Goal: Task Accomplishment & Management: Manage account settings

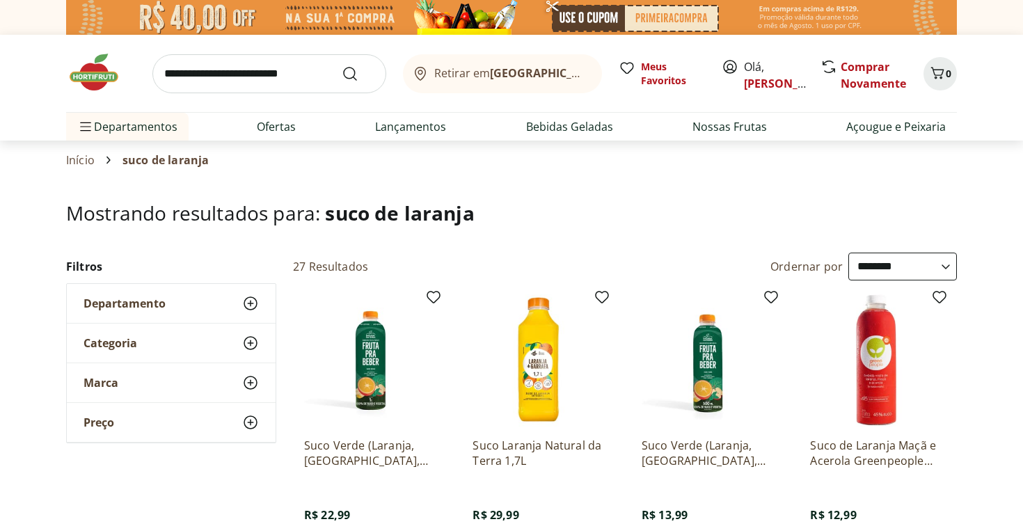
select select "**********"
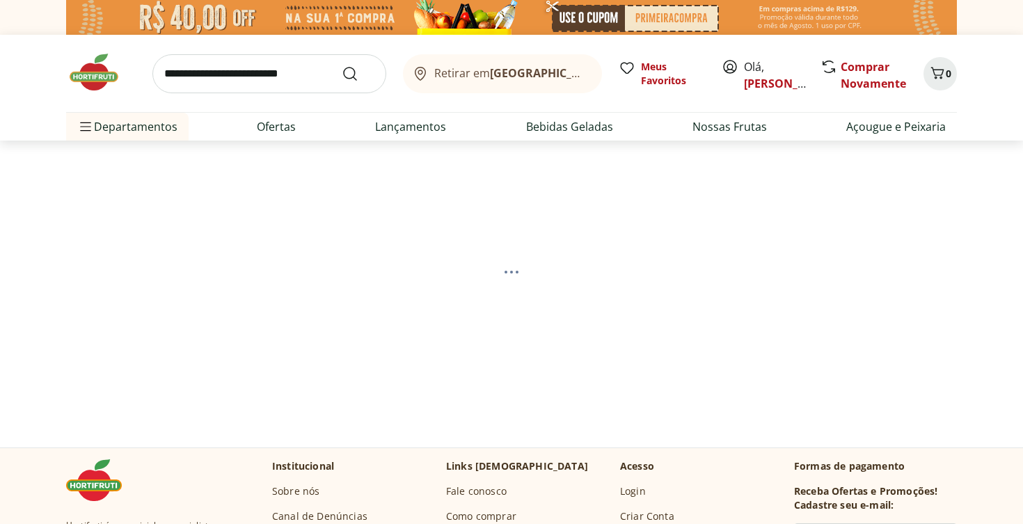
select select "**********"
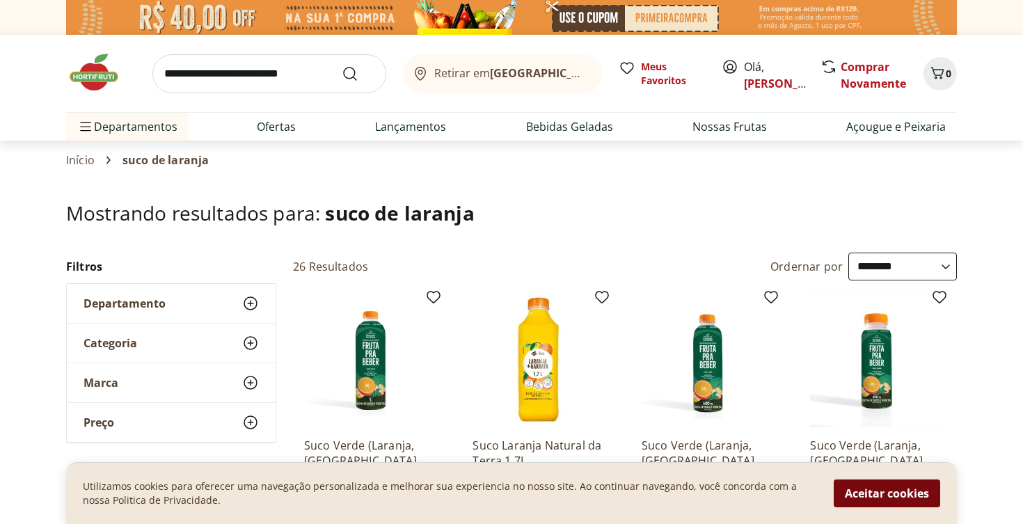
click at [865, 491] on button "Aceitar cookies" at bounding box center [886, 493] width 106 height 28
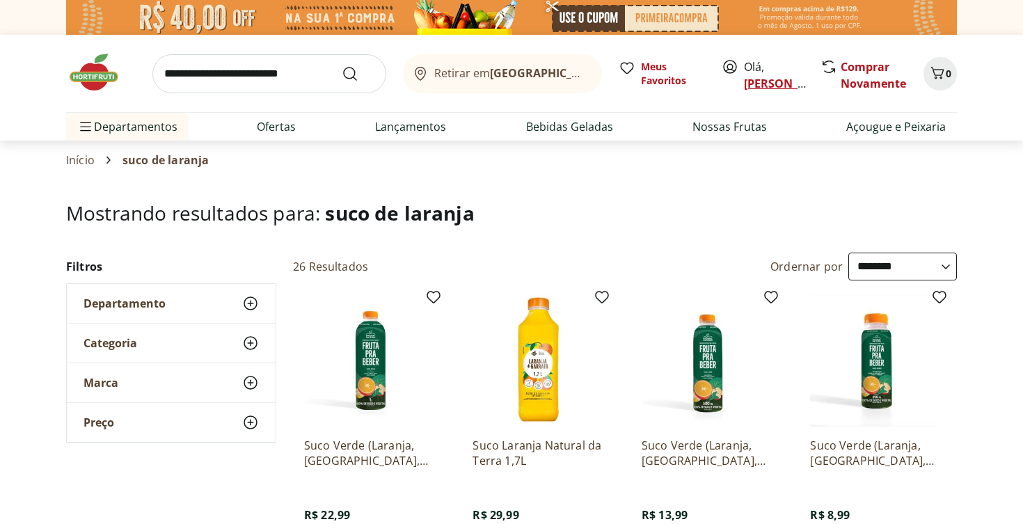
click at [758, 81] on link "[PERSON_NAME]" at bounding box center [789, 83] width 90 height 15
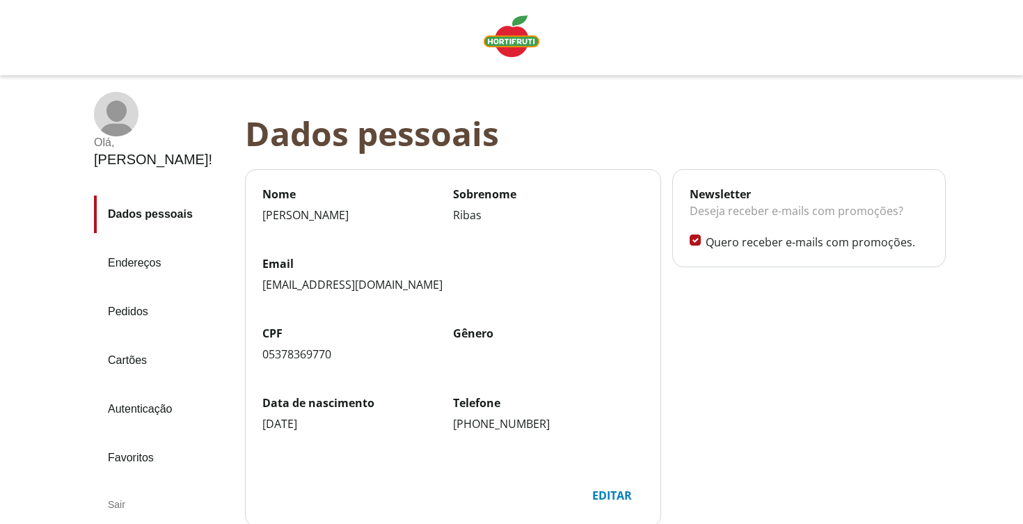
click at [122, 488] on div "Sair" at bounding box center [164, 504] width 140 height 33
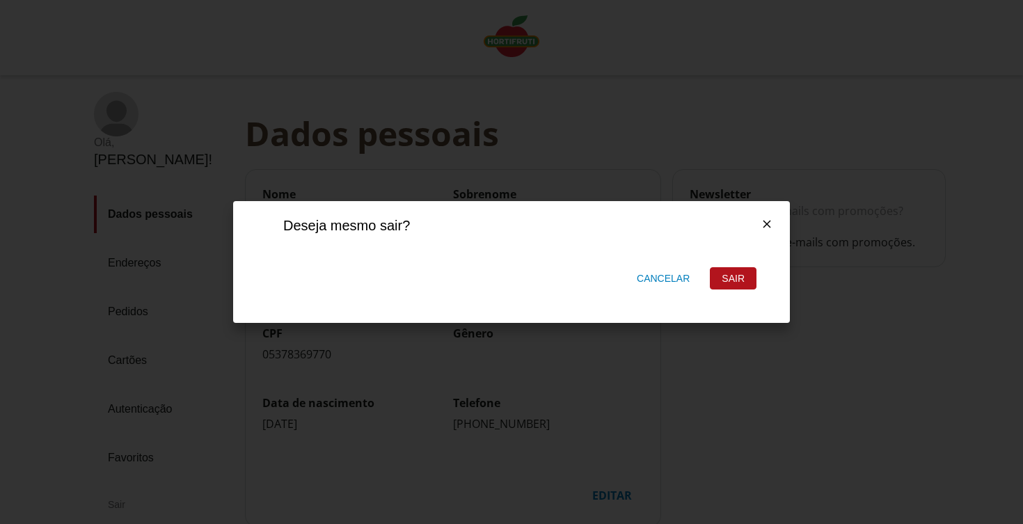
click at [727, 276] on div "Sair" at bounding box center [732, 278] width 45 height 21
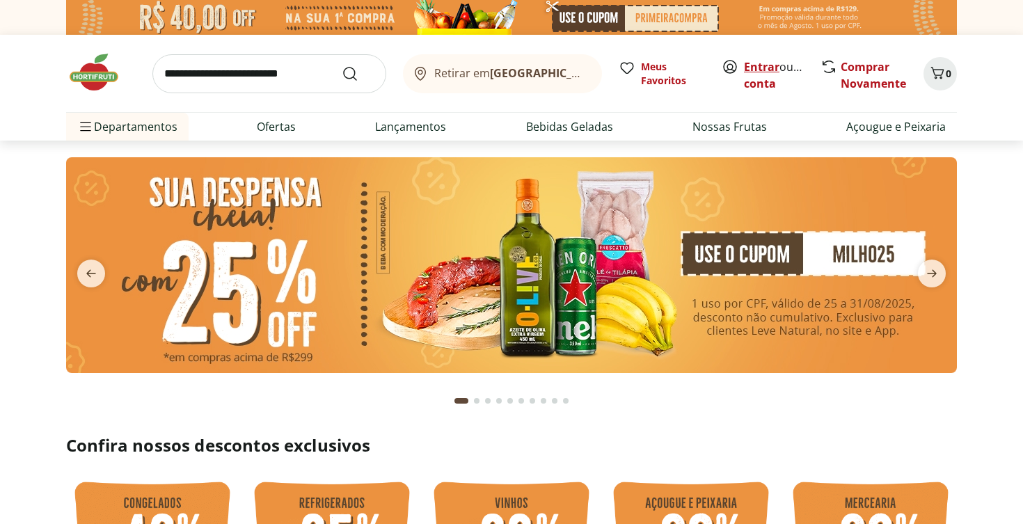
click at [763, 66] on link "Entrar" at bounding box center [761, 66] width 35 height 15
click at [938, 76] on icon "Carrinho" at bounding box center [937, 73] width 17 height 17
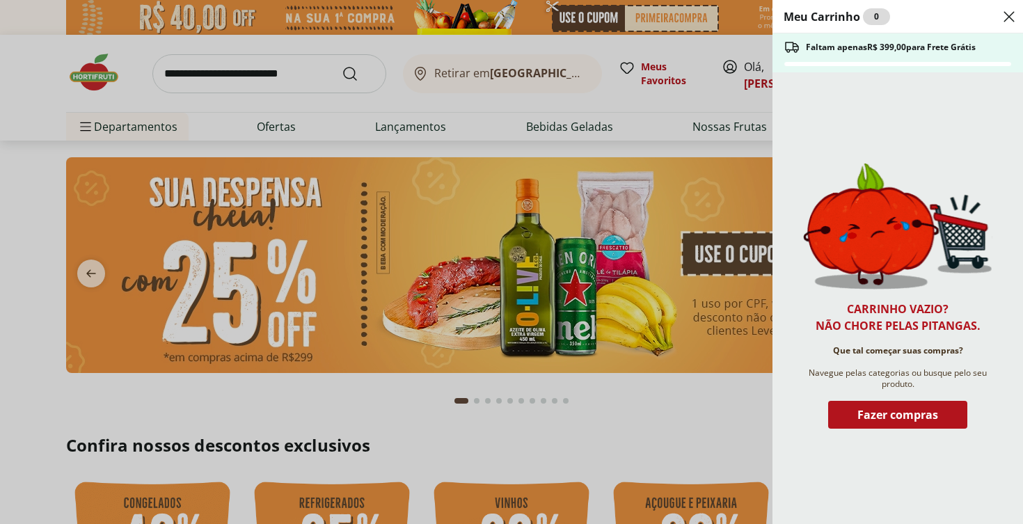
click at [1009, 14] on icon "Close" at bounding box center [1008, 16] width 17 height 17
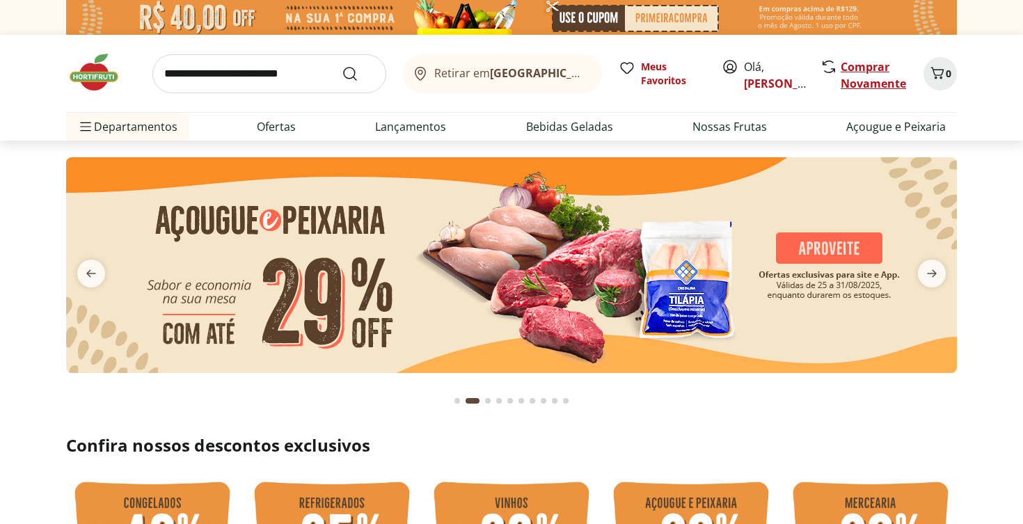
click at [845, 62] on link "Comprar Novamente" at bounding box center [872, 75] width 65 height 32
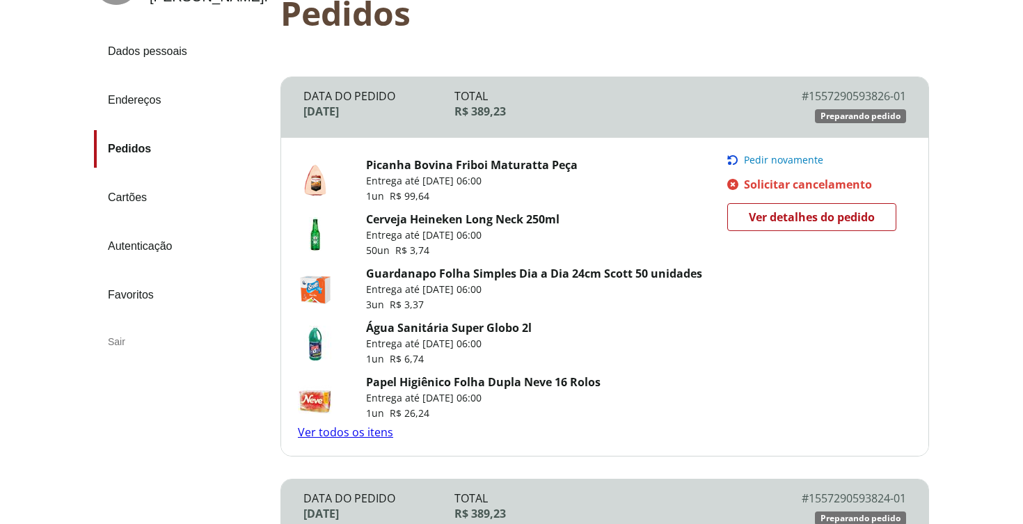
scroll to position [128, 0]
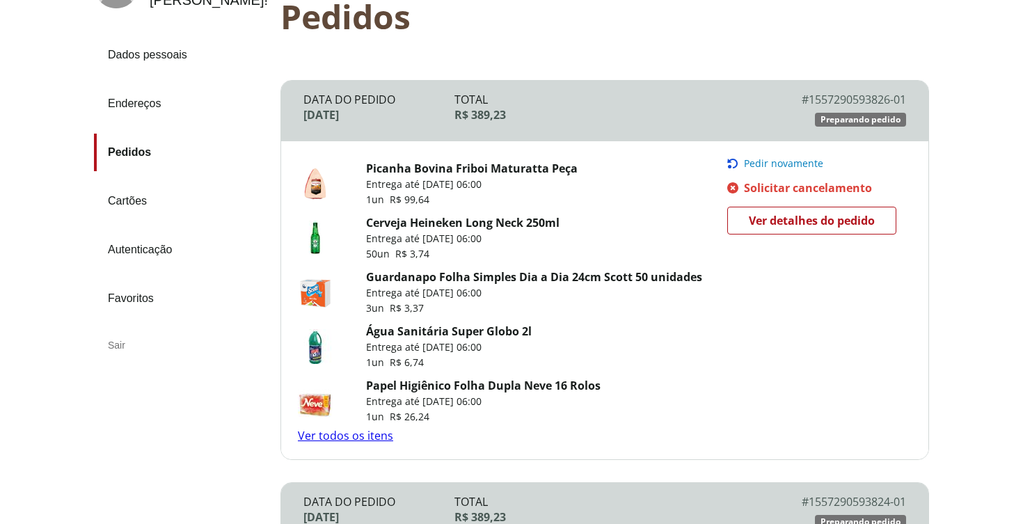
click at [763, 221] on span "Ver detalhes do pedido" at bounding box center [812, 220] width 126 height 21
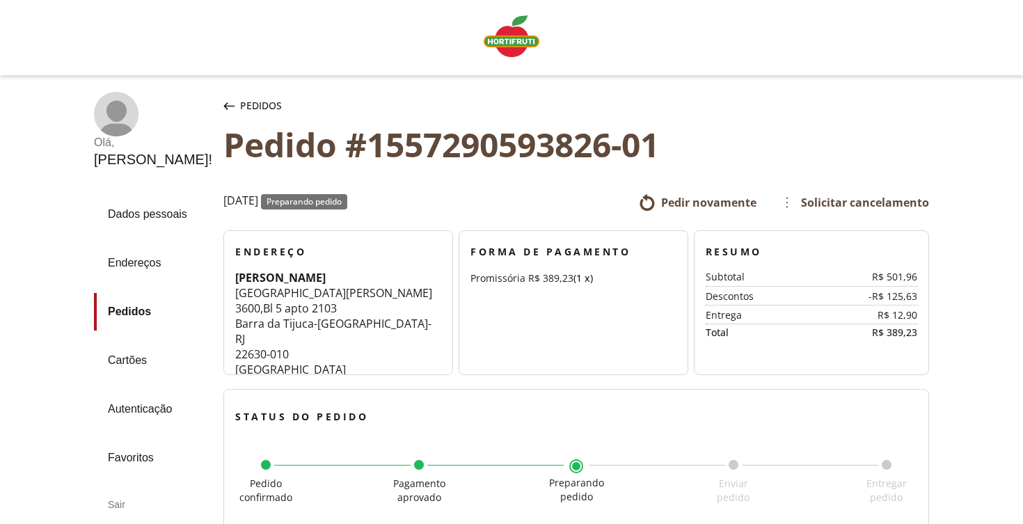
click at [131, 313] on link "Pedidos" at bounding box center [153, 312] width 118 height 38
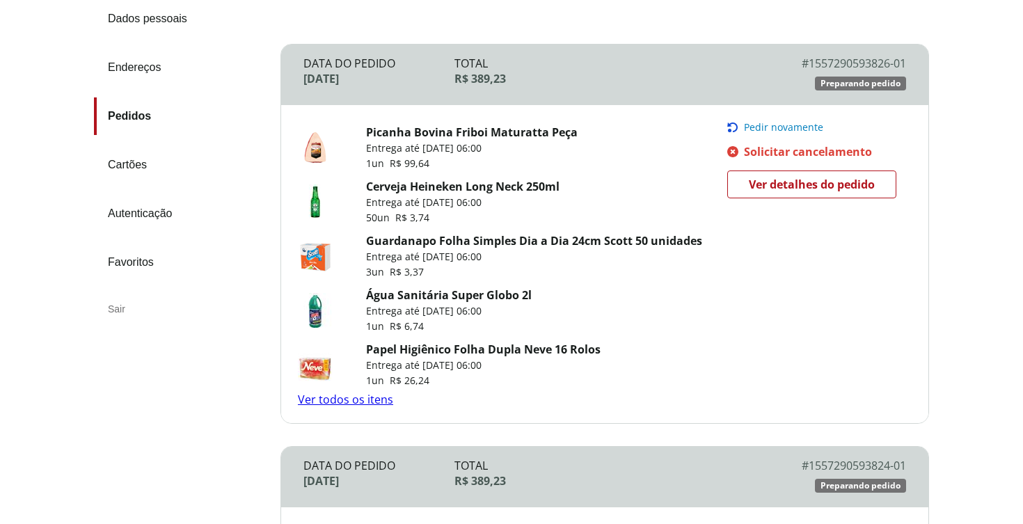
scroll to position [161, 0]
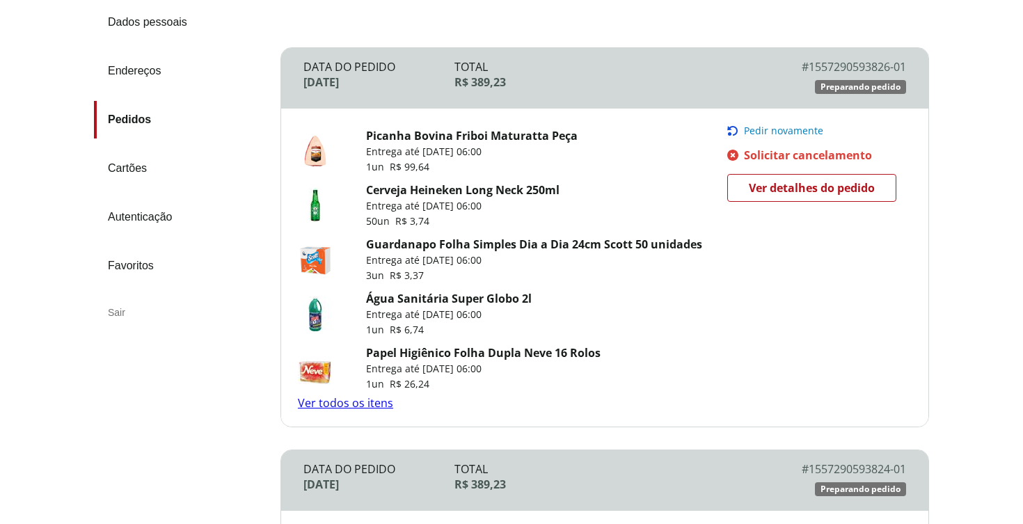
click at [785, 177] on span "Ver detalhes do pedido" at bounding box center [812, 187] width 126 height 21
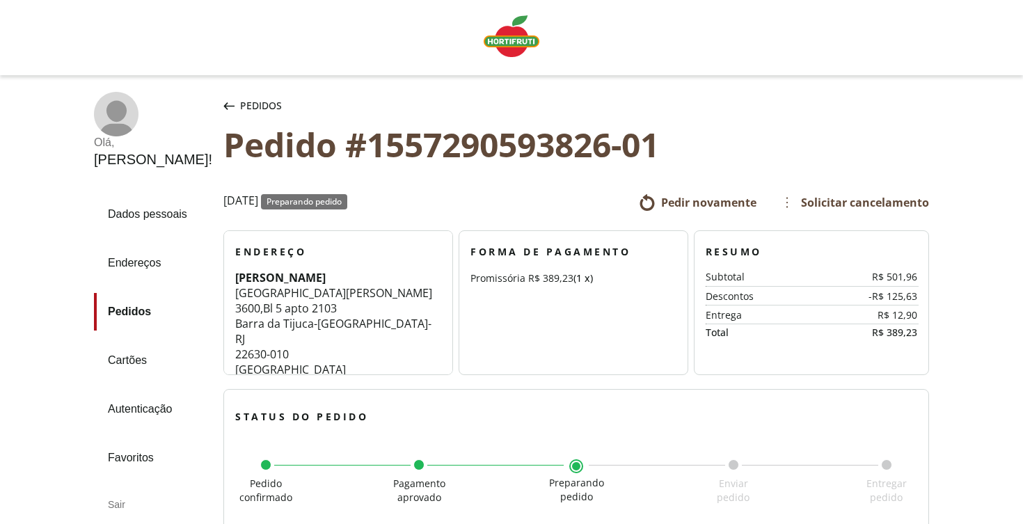
click at [129, 307] on link "Pedidos" at bounding box center [153, 312] width 118 height 38
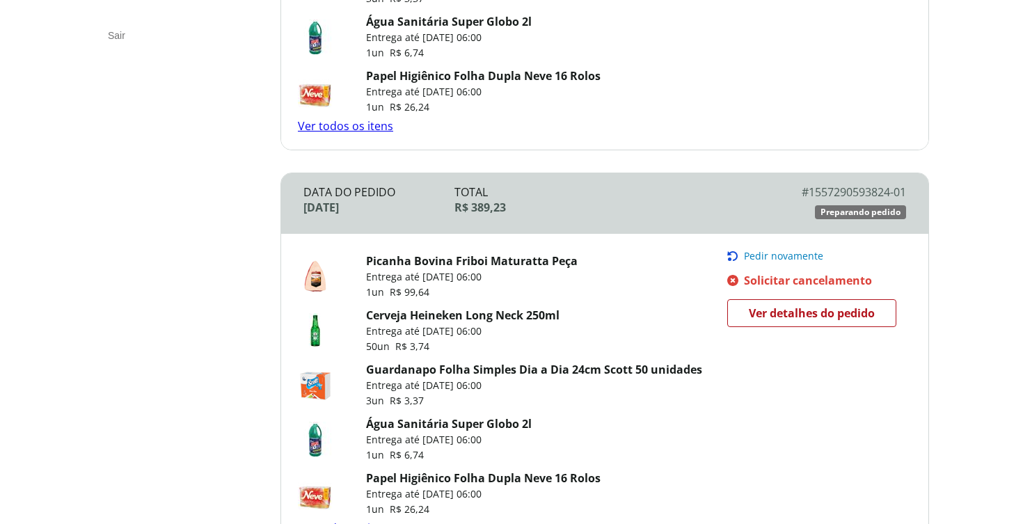
scroll to position [447, 0]
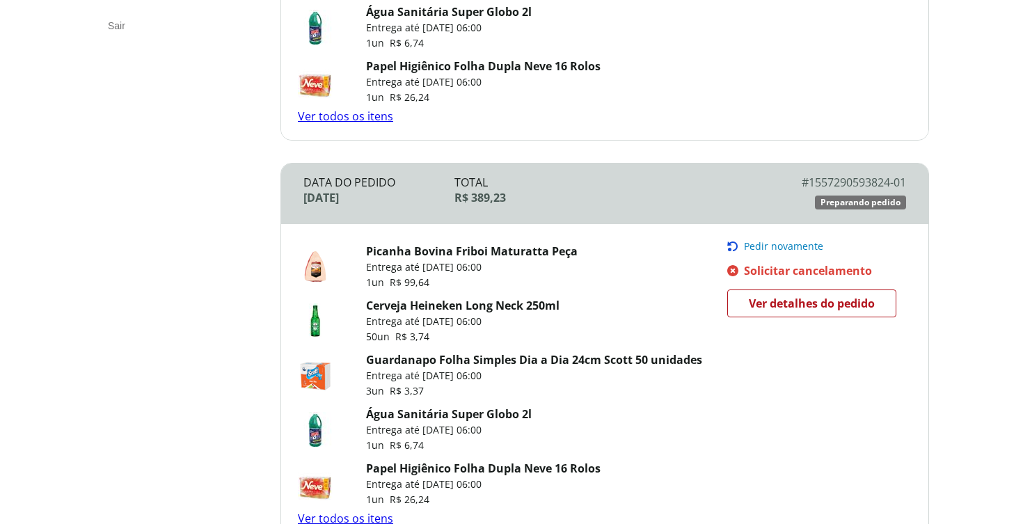
click at [824, 269] on span "Solicitar cancelamento" at bounding box center [808, 270] width 128 height 15
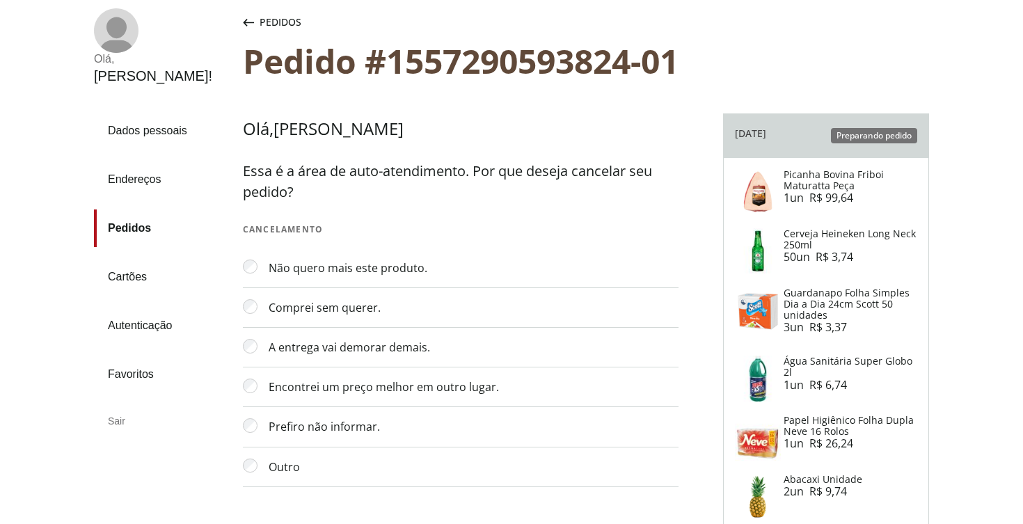
scroll to position [88, 0]
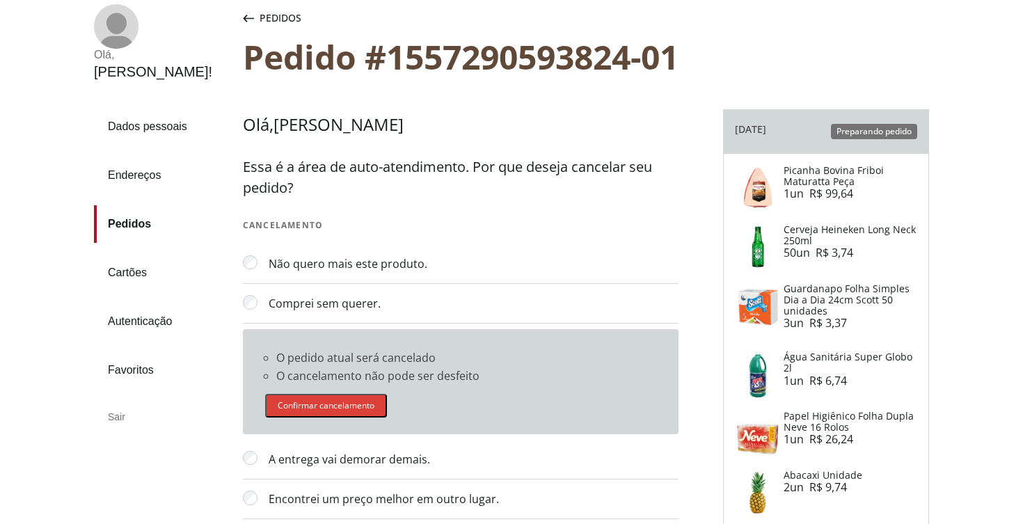
click at [335, 408] on button "Confirmar cancelamento" at bounding box center [326, 406] width 122 height 24
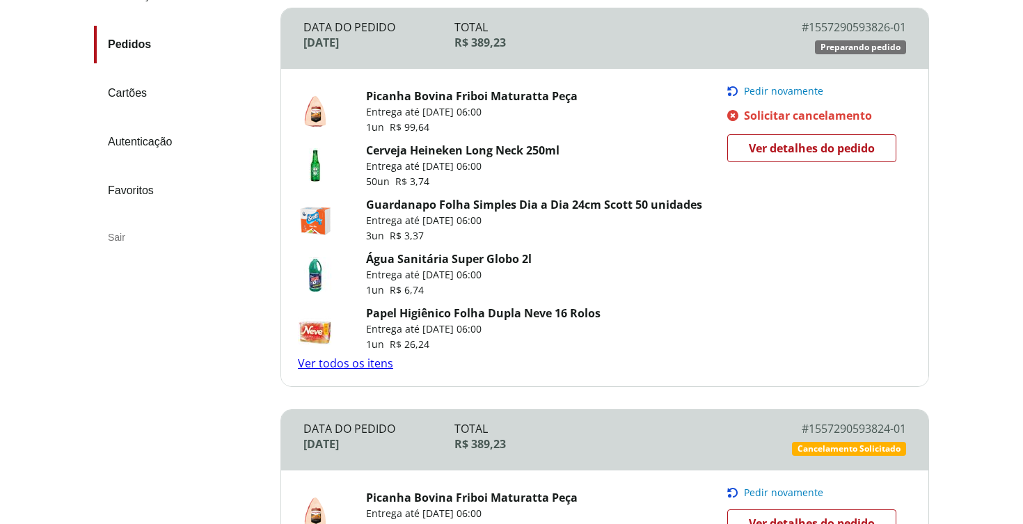
scroll to position [241, 0]
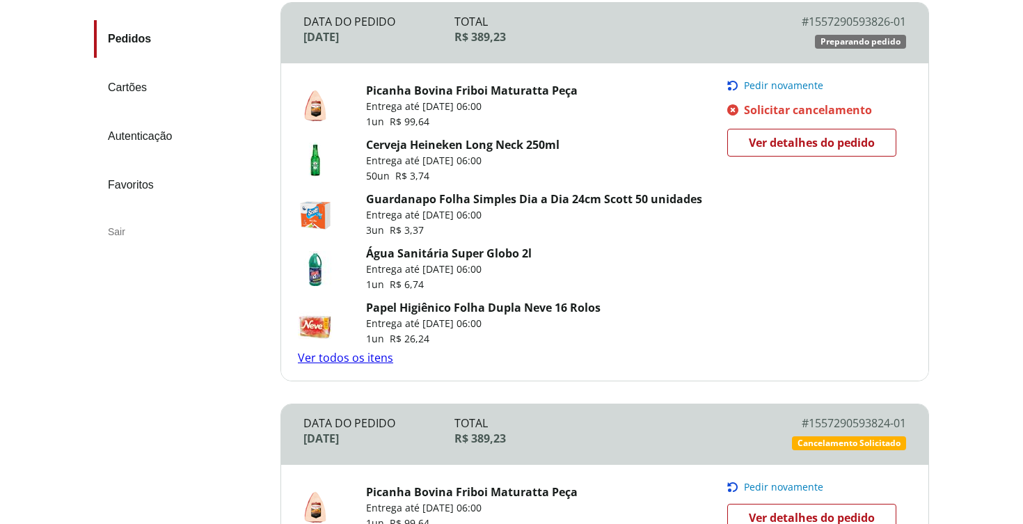
click at [360, 360] on link "Ver todos os itens" at bounding box center [345, 357] width 95 height 15
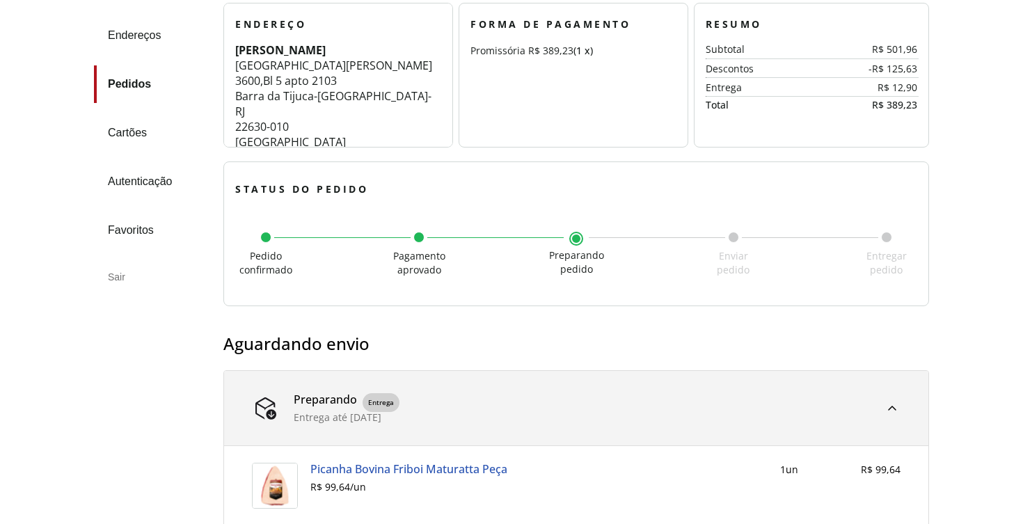
scroll to position [226, 0]
